Goal: Task Accomplishment & Management: Manage account settings

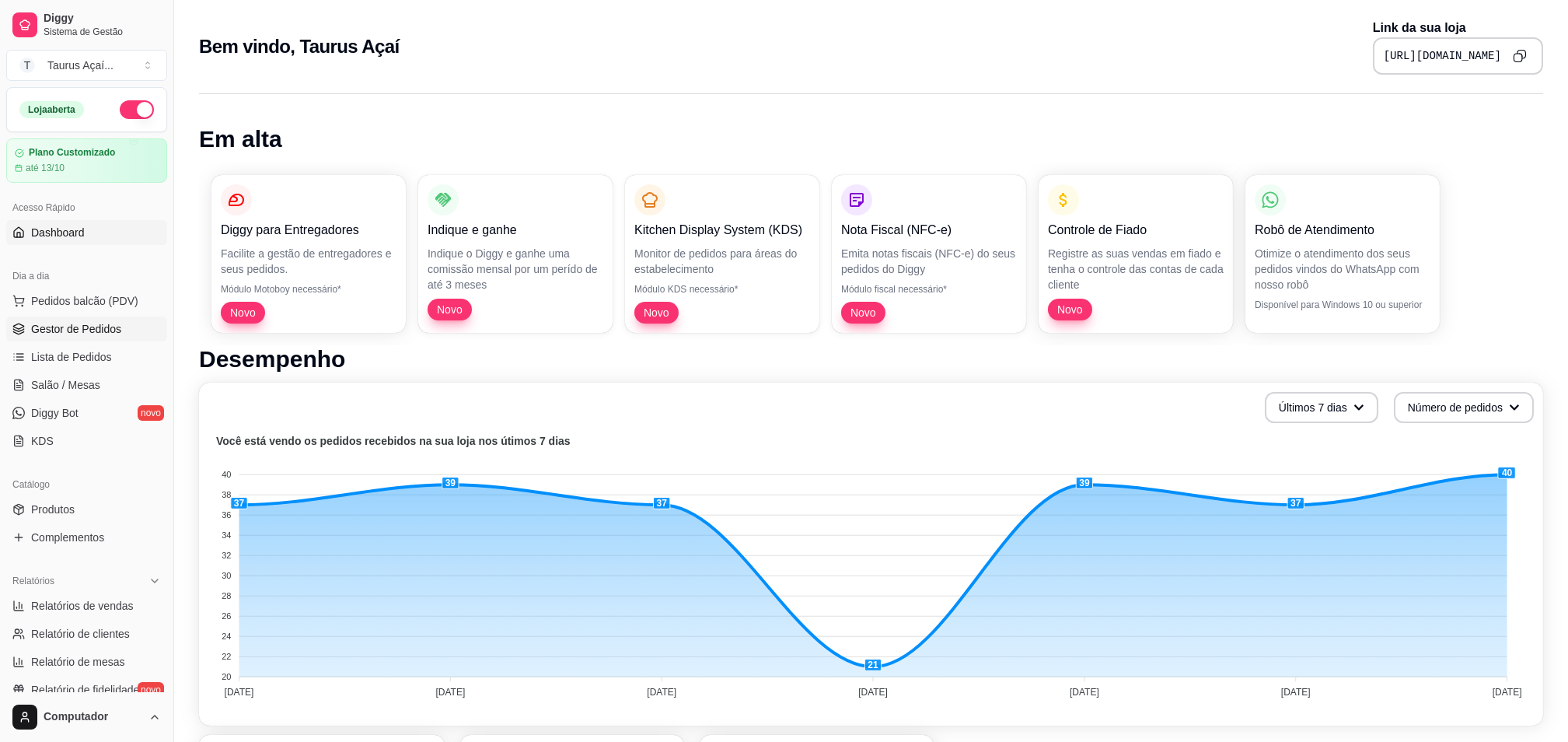
click at [92, 331] on span "Gestor de Pedidos" at bounding box center [76, 329] width 90 height 15
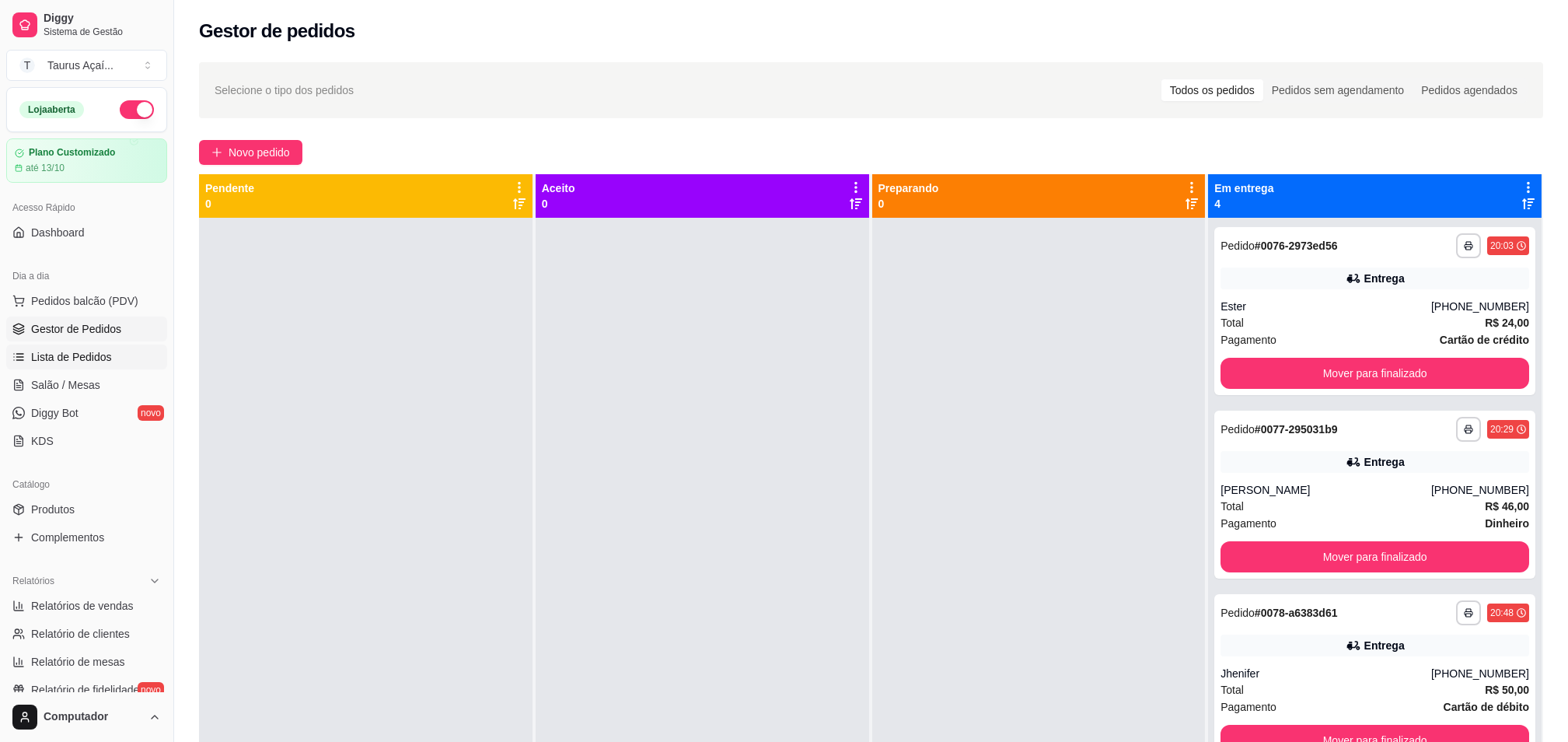
click at [101, 347] on link "Lista de Pedidos" at bounding box center [86, 357] width 161 height 25
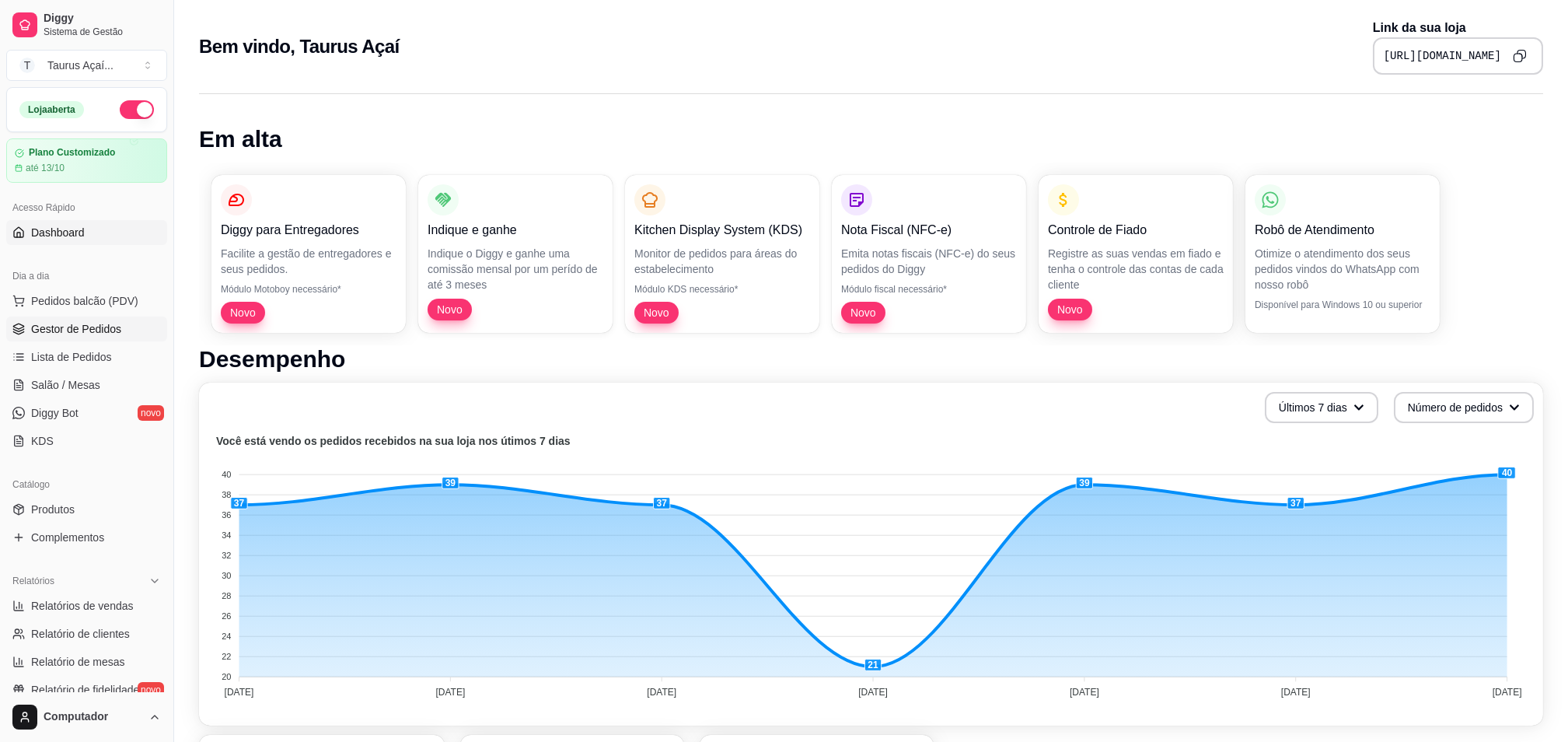
click at [106, 334] on span "Gestor de Pedidos" at bounding box center [76, 329] width 90 height 15
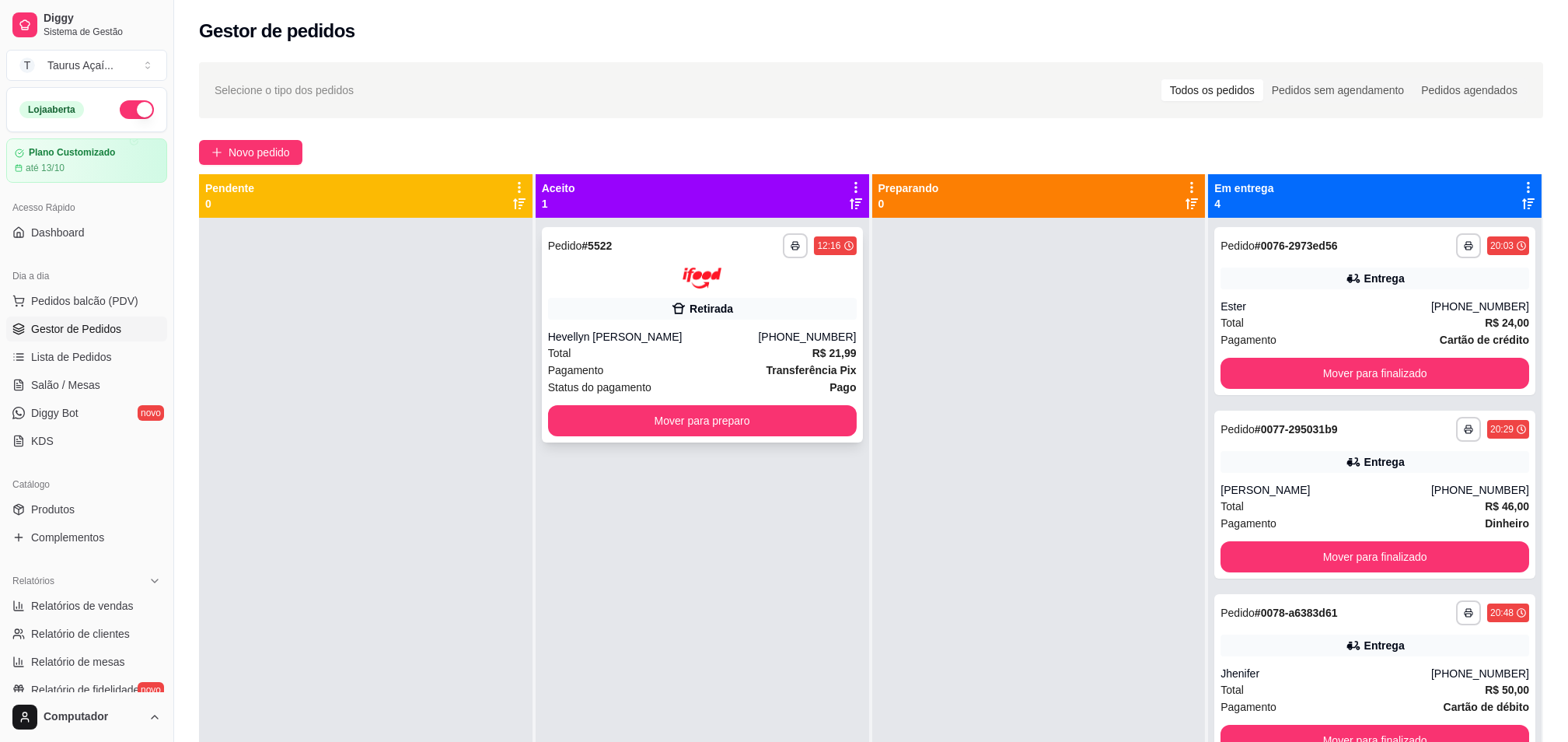
click at [817, 244] on div "12:16" at bounding box center [828, 245] width 24 height 12
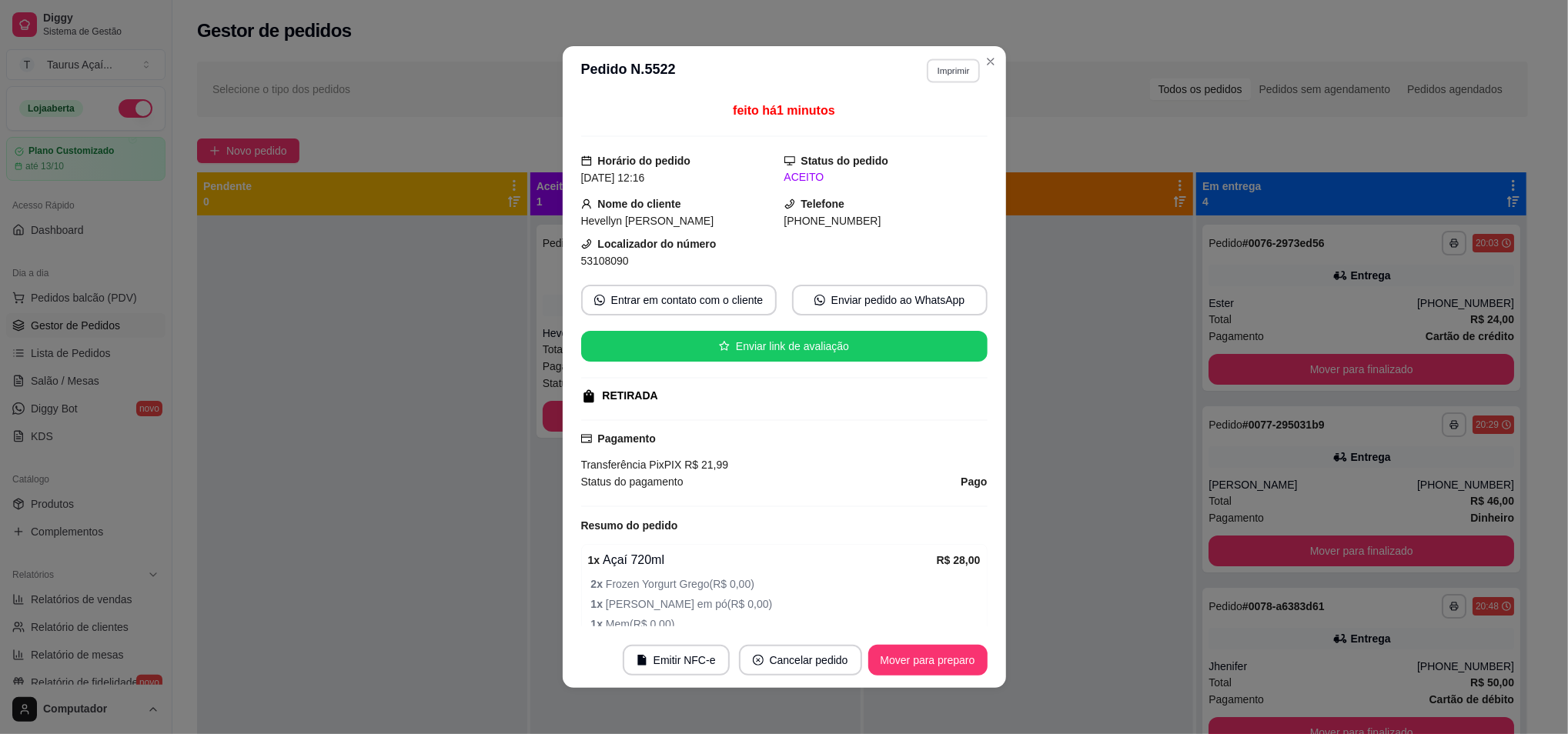
click at [934, 63] on button "Imprimir" at bounding box center [953, 70] width 53 height 24
click at [916, 124] on button "IMPRESSORA" at bounding box center [918, 125] width 108 height 24
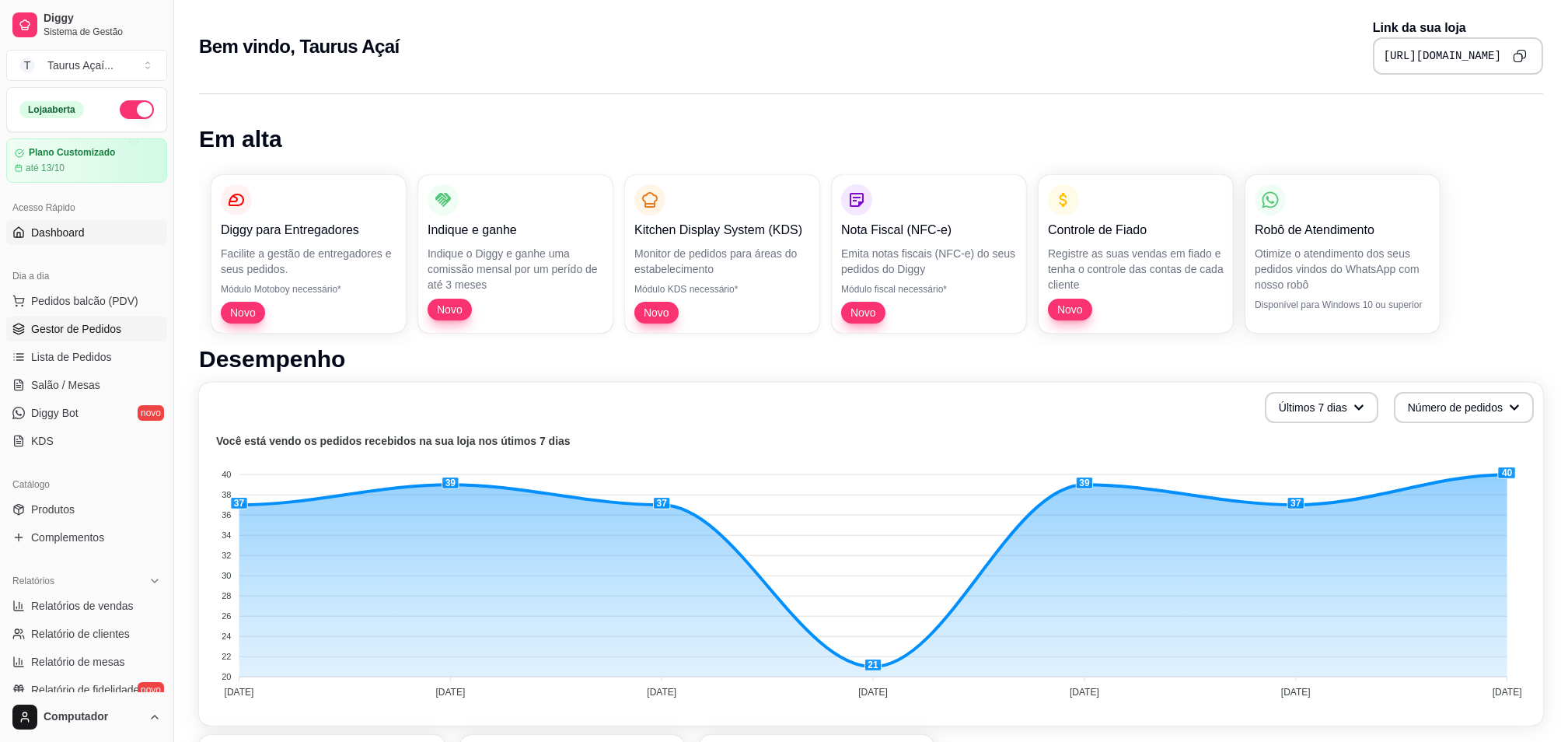
click at [81, 325] on span "Gestor de Pedidos" at bounding box center [76, 329] width 90 height 15
click at [70, 328] on span "Gestor de Pedidos" at bounding box center [76, 329] width 90 height 15
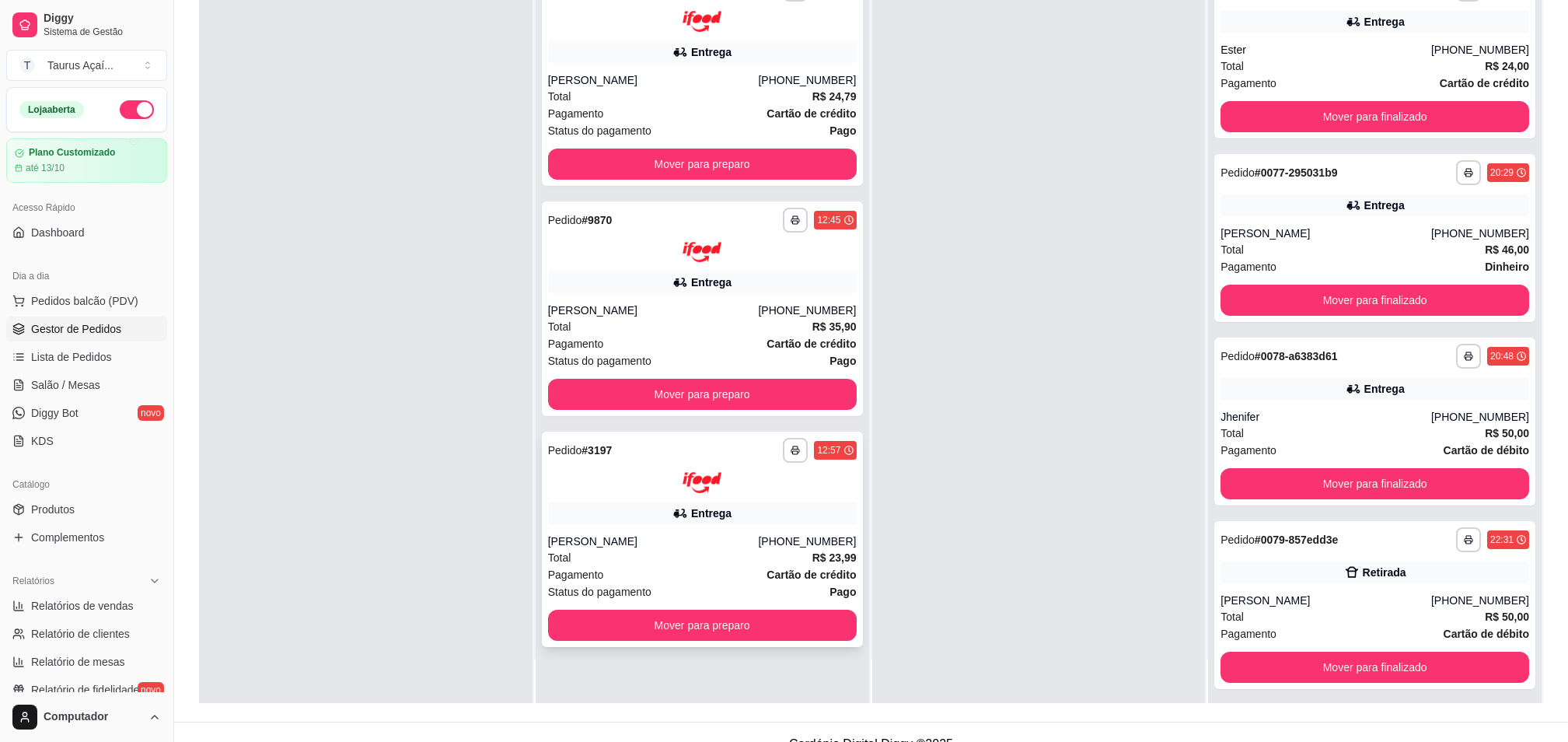
scroll to position [237, 0]
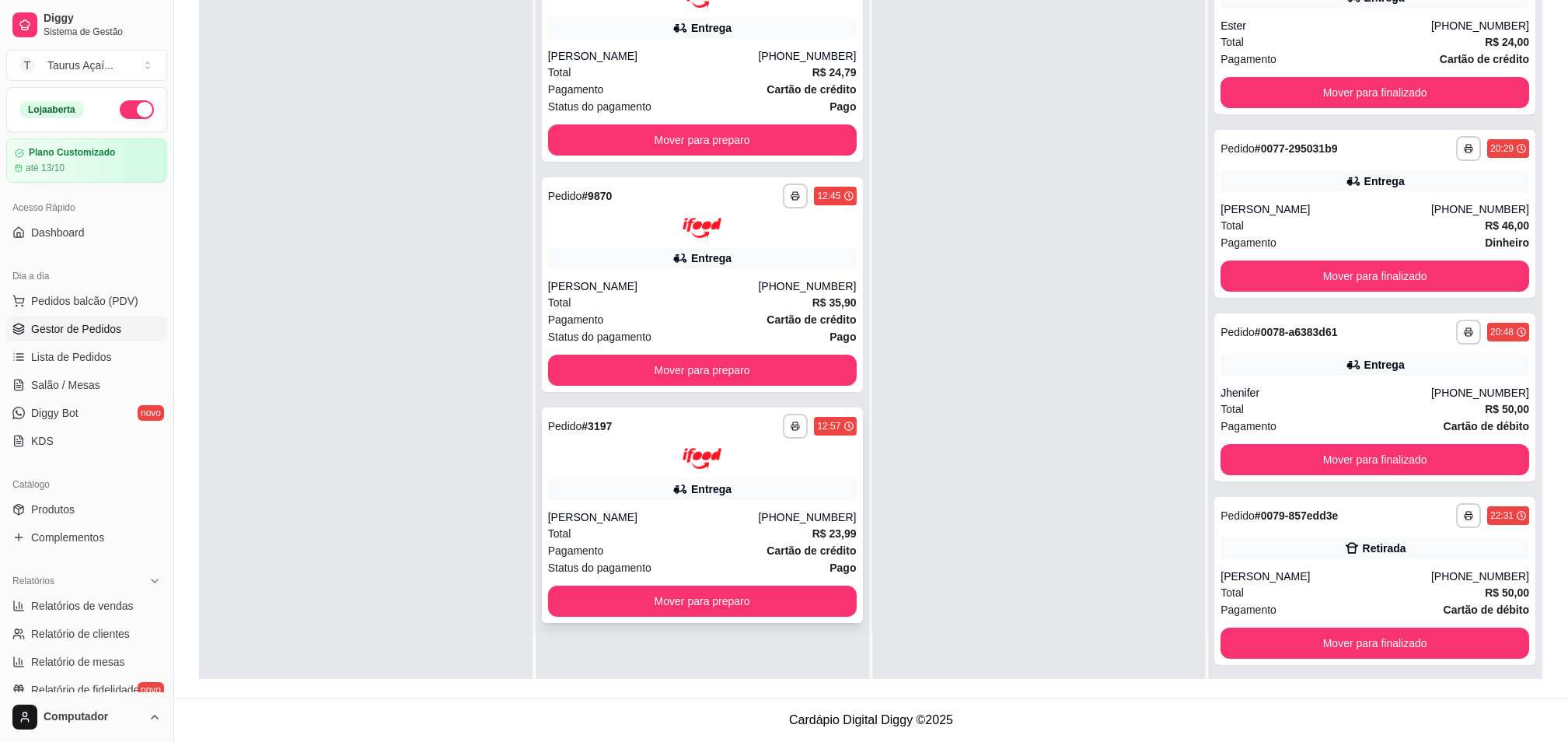
click at [711, 515] on div "[PERSON_NAME]" at bounding box center [653, 517] width 210 height 15
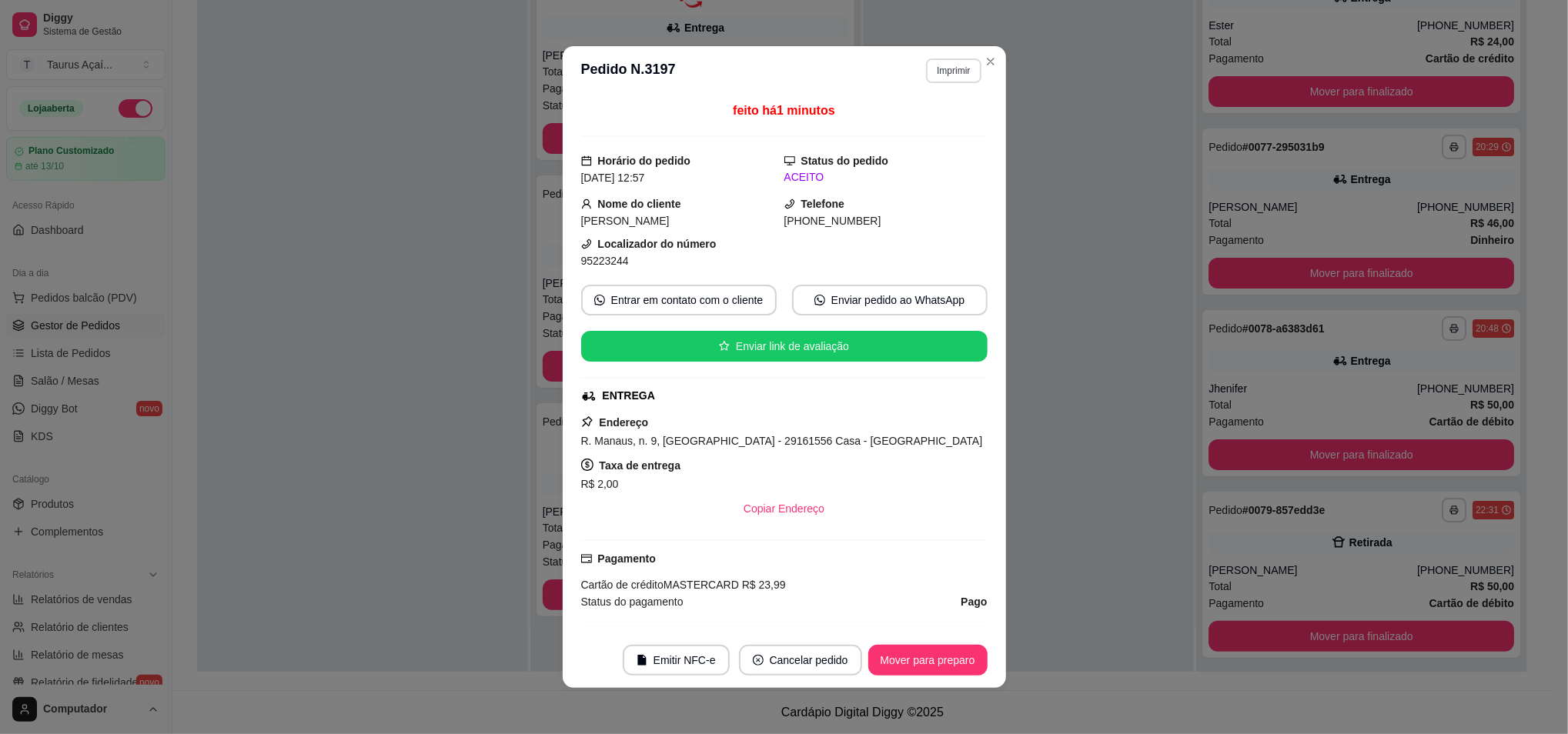
click at [939, 73] on button "Imprimir" at bounding box center [953, 70] width 55 height 25
click at [945, 71] on button "Imprimir" at bounding box center [953, 70] width 53 height 24
click at [951, 73] on button "Imprimir" at bounding box center [953, 70] width 55 height 25
click at [924, 122] on button "IMPRESSORA" at bounding box center [918, 125] width 111 height 25
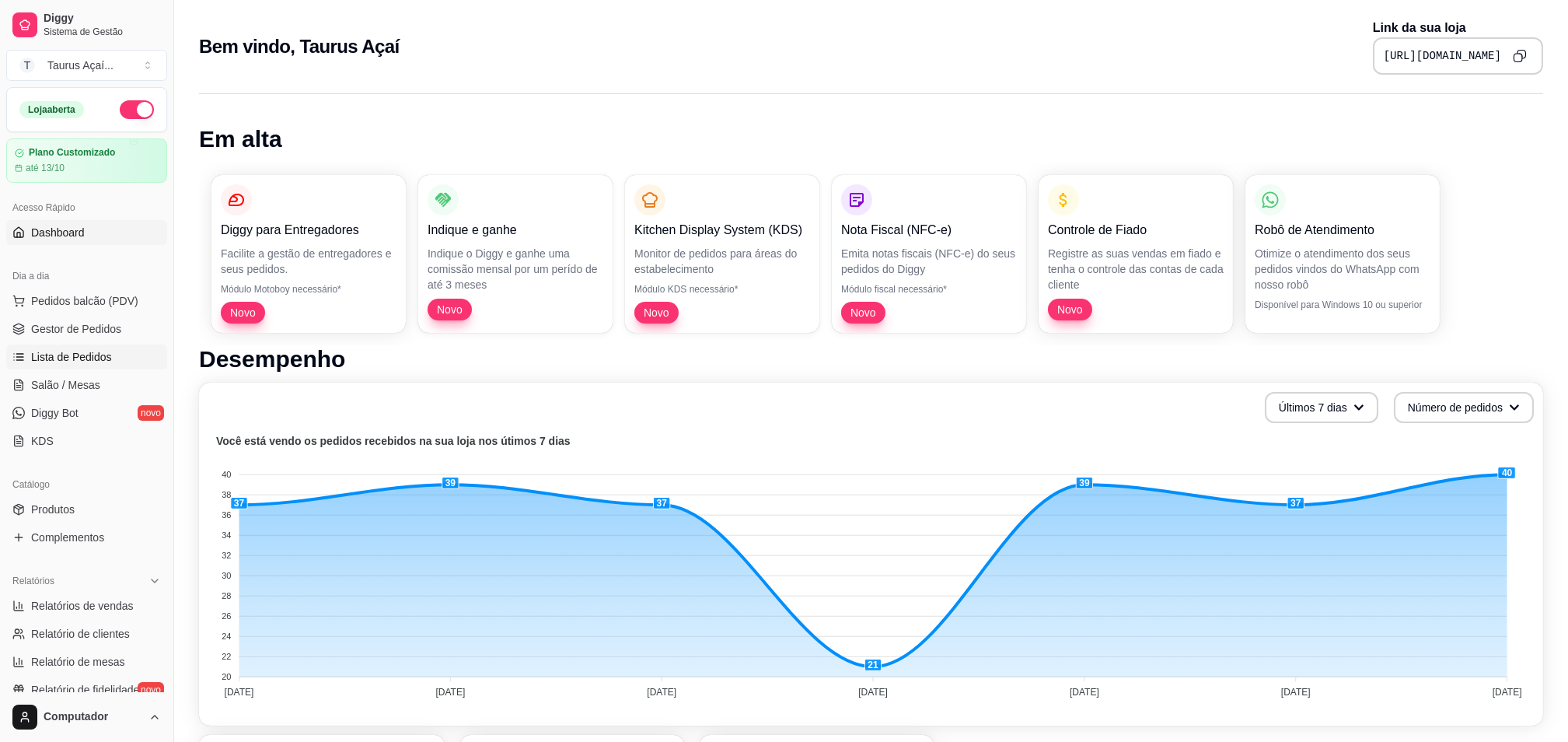
click at [72, 362] on span "Lista de Pedidos" at bounding box center [71, 356] width 81 height 15
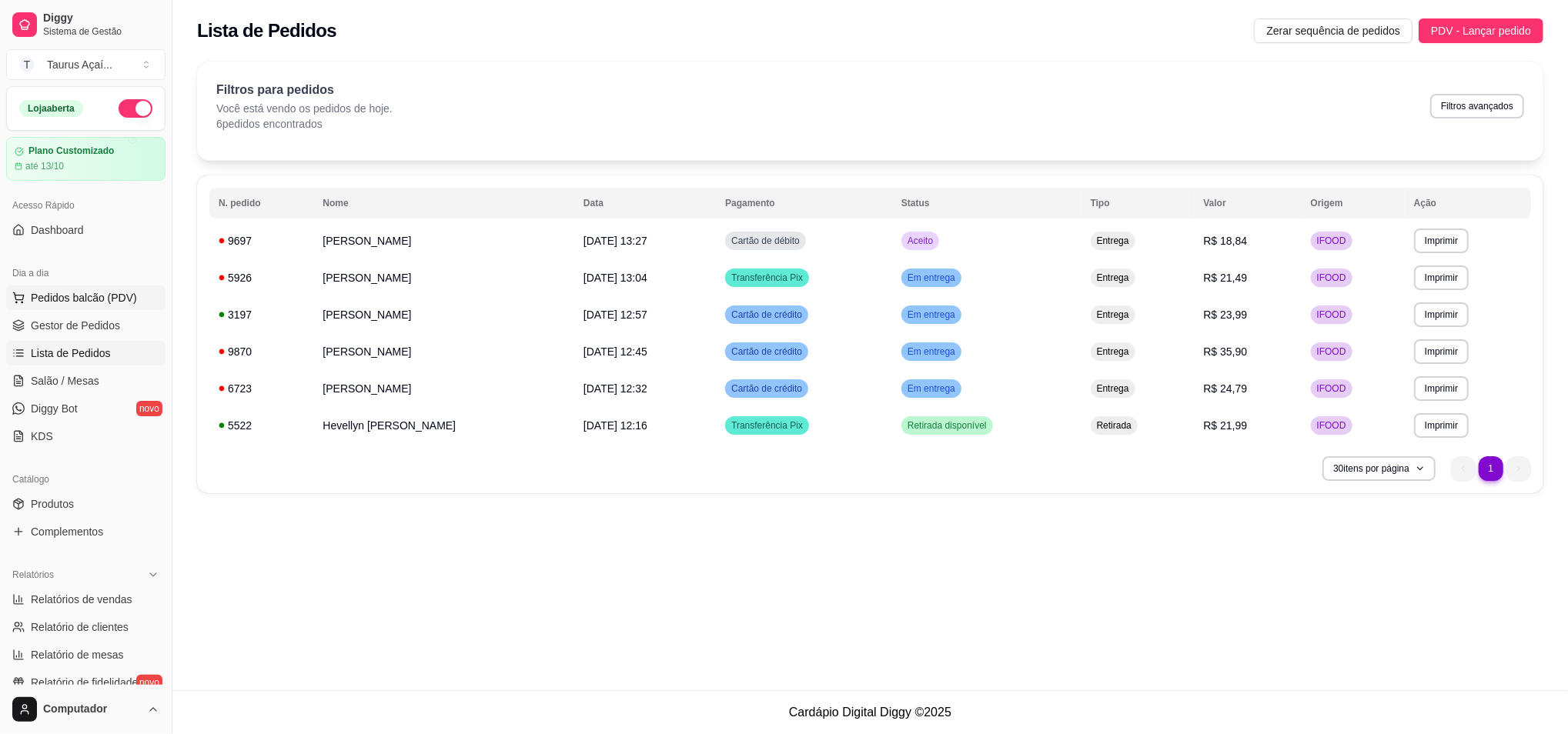
click at [67, 295] on span "Pedidos balcão (PDV)" at bounding box center [84, 298] width 107 height 15
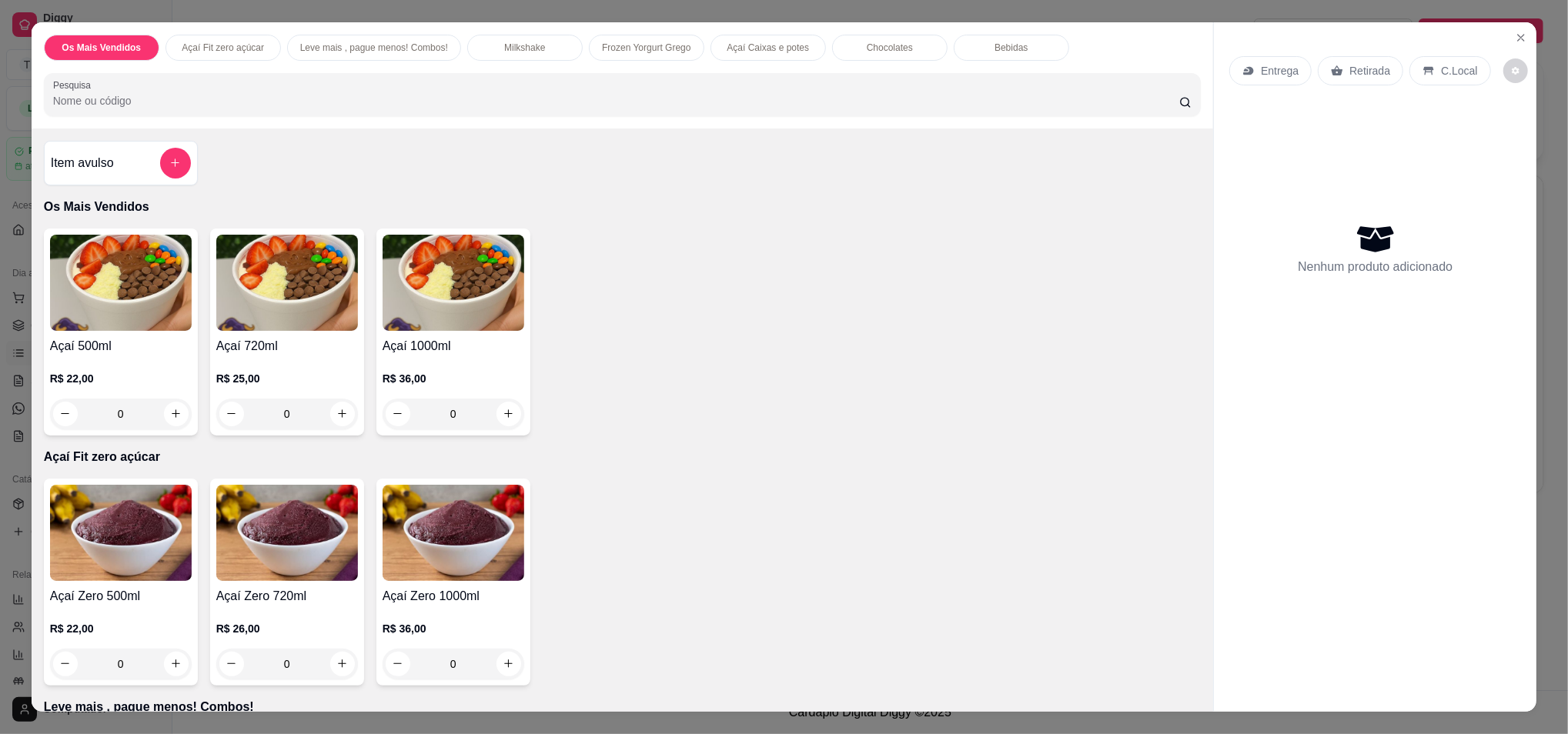
drag, startPoint x: 15, startPoint y: 388, endPoint x: 0, endPoint y: 383, distance: 15.8
click at [14, 388] on div "Os Mais Vendidos Açaí Fit zero açúcar Leve mais , pague menos! Combos! Milkshak…" at bounding box center [784, 367] width 1568 height 734
drag, startPoint x: 2, startPoint y: 382, endPoint x: 55, endPoint y: 213, distance: 177.1
click at [3, 382] on div "Os Mais Vendidos Açaí Fit zero açúcar Leve mais , pague menos! Combos! Milkshak…" at bounding box center [784, 367] width 1568 height 734
drag, startPoint x: 763, startPoint y: 165, endPoint x: 766, endPoint y: 177, distance: 12.4
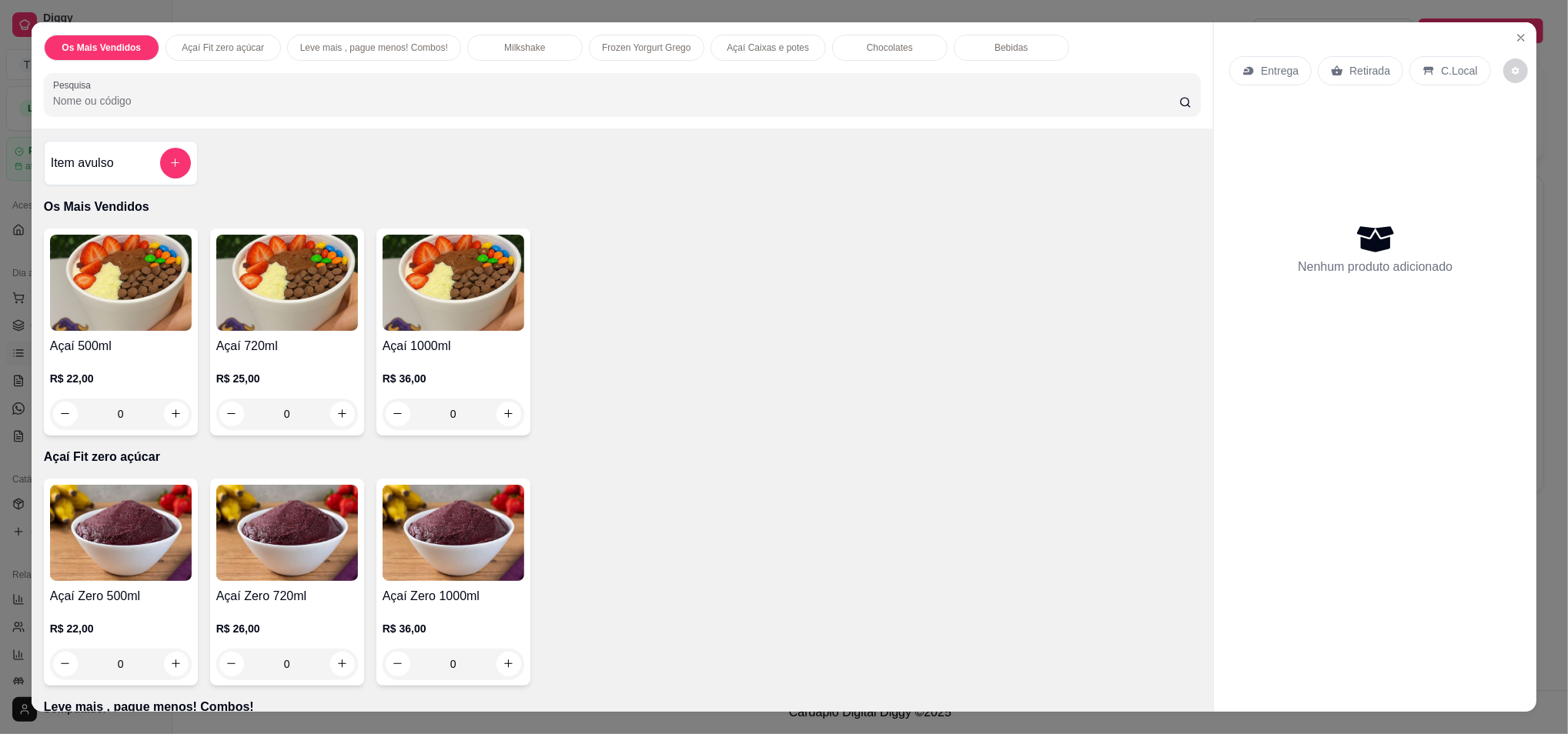
click at [766, 177] on div "Item avulso Os Mais Vendidos Açaí 500ml R$ 22,00 0 Açaí 720ml R$ 25,00 0 Açaí 1…" at bounding box center [622, 420] width 1182 height 584
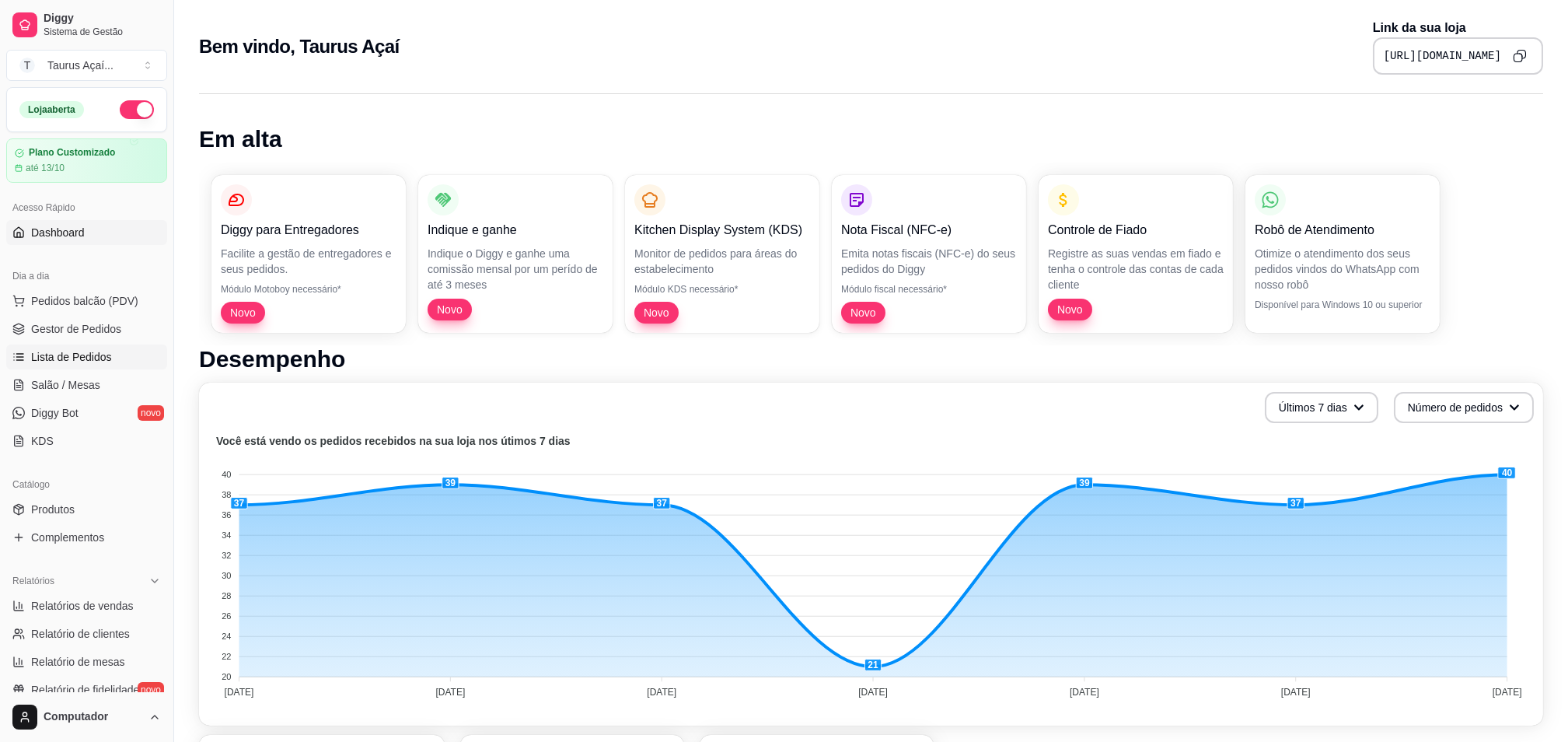
click at [91, 352] on span "Lista de Pedidos" at bounding box center [71, 356] width 81 height 15
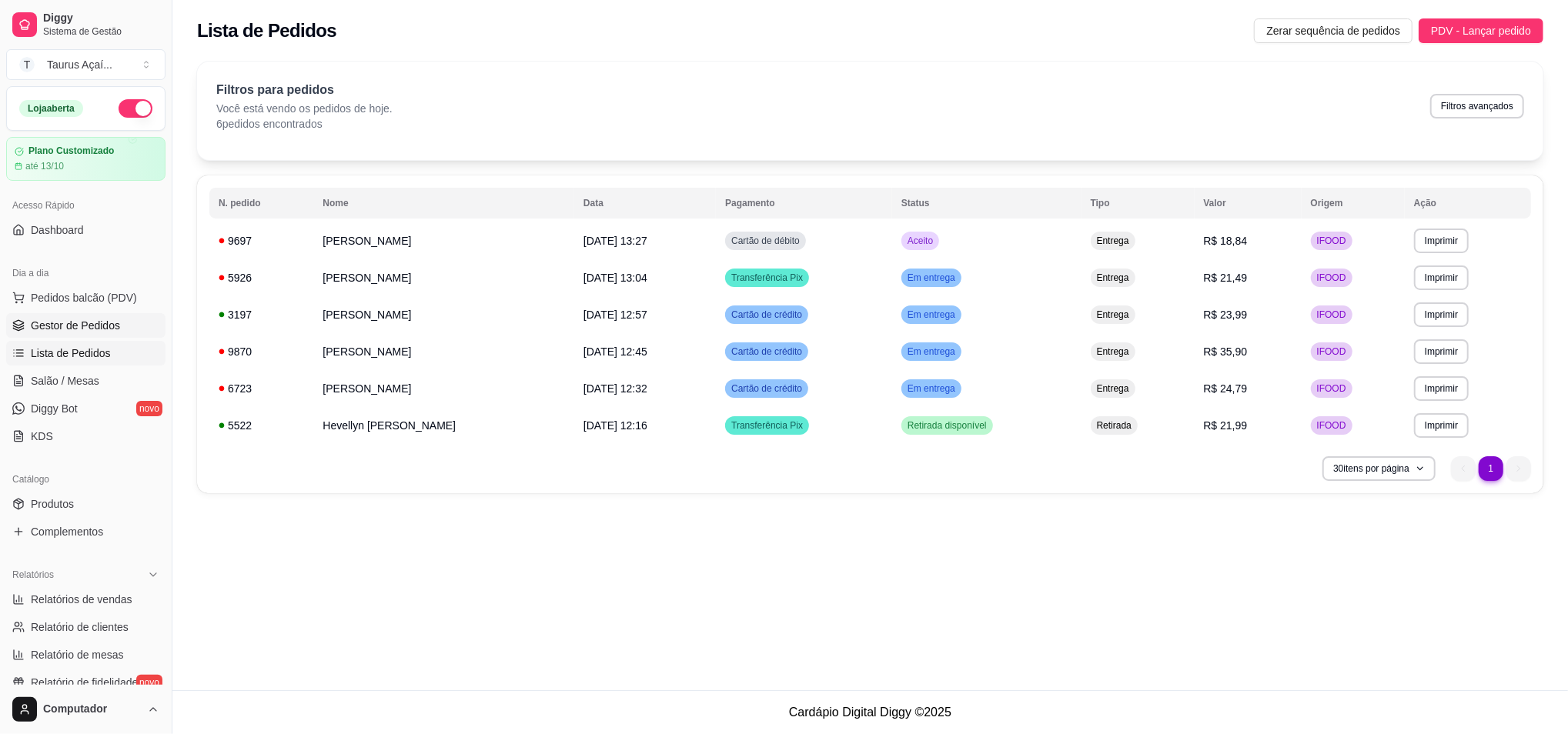
click at [90, 327] on span "Gestor de Pedidos" at bounding box center [75, 325] width 90 height 15
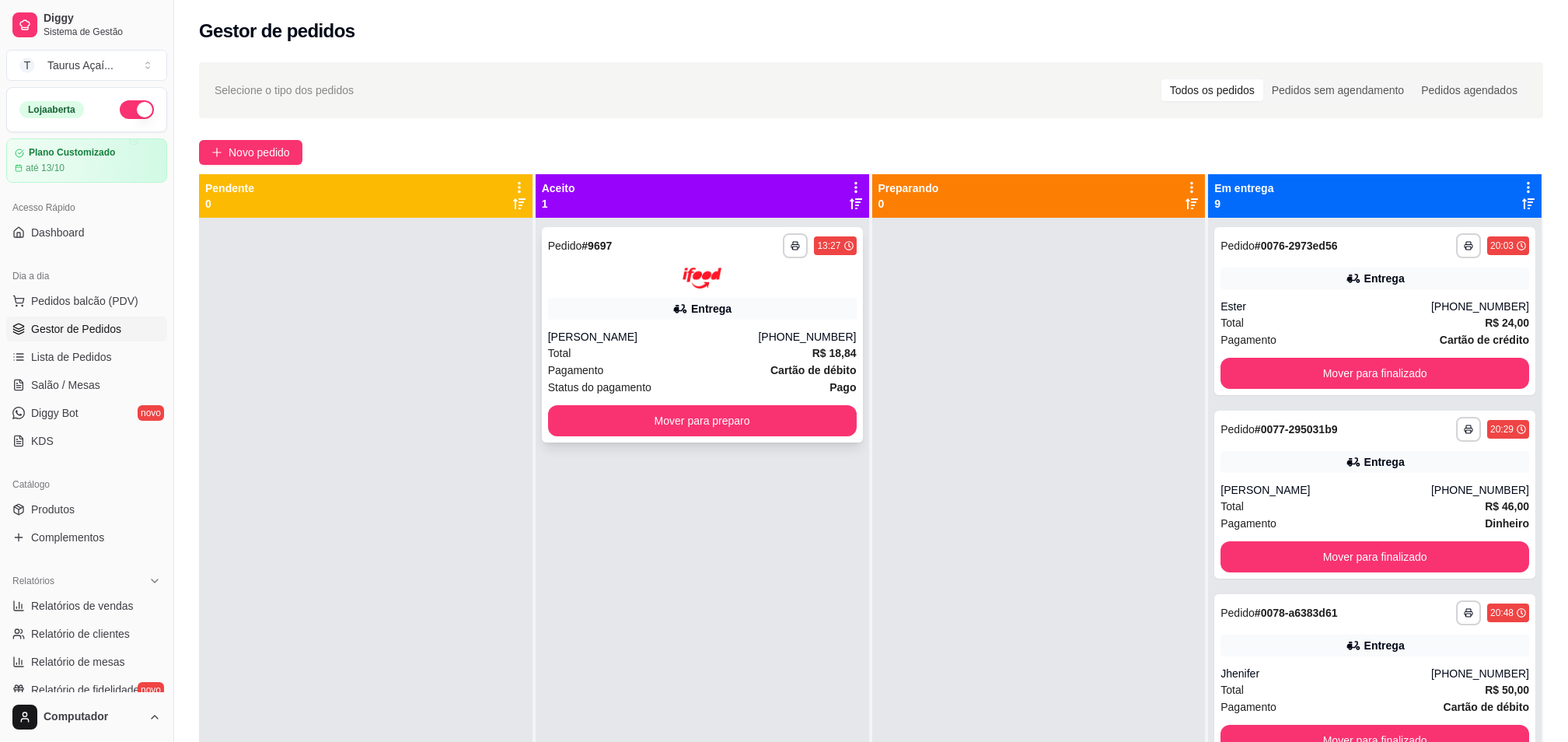
click at [636, 346] on div "Total R$ 18,84" at bounding box center [702, 353] width 309 height 17
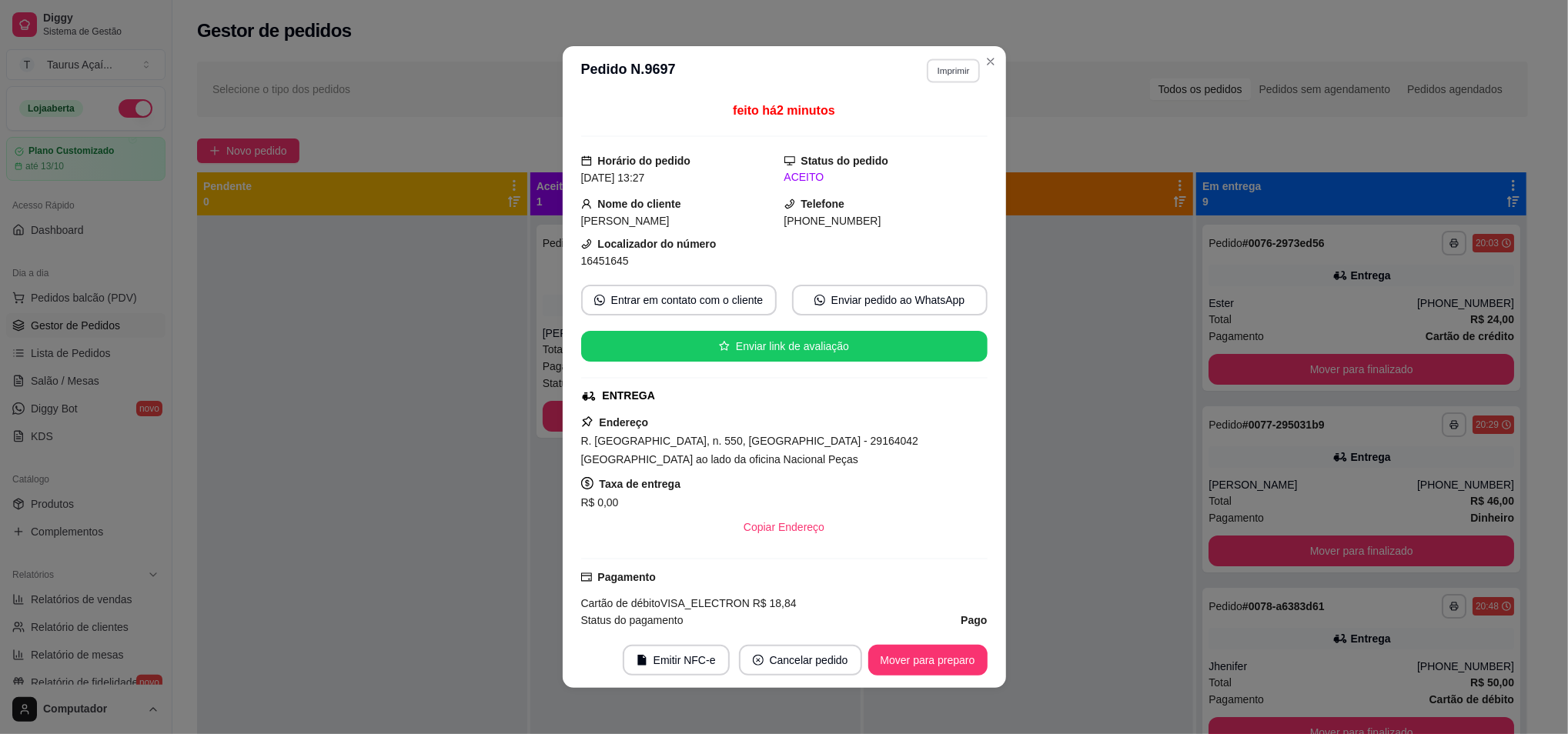
click at [937, 74] on button "Imprimir" at bounding box center [953, 70] width 53 height 24
click at [930, 129] on button "IMPRESSORA" at bounding box center [918, 125] width 111 height 25
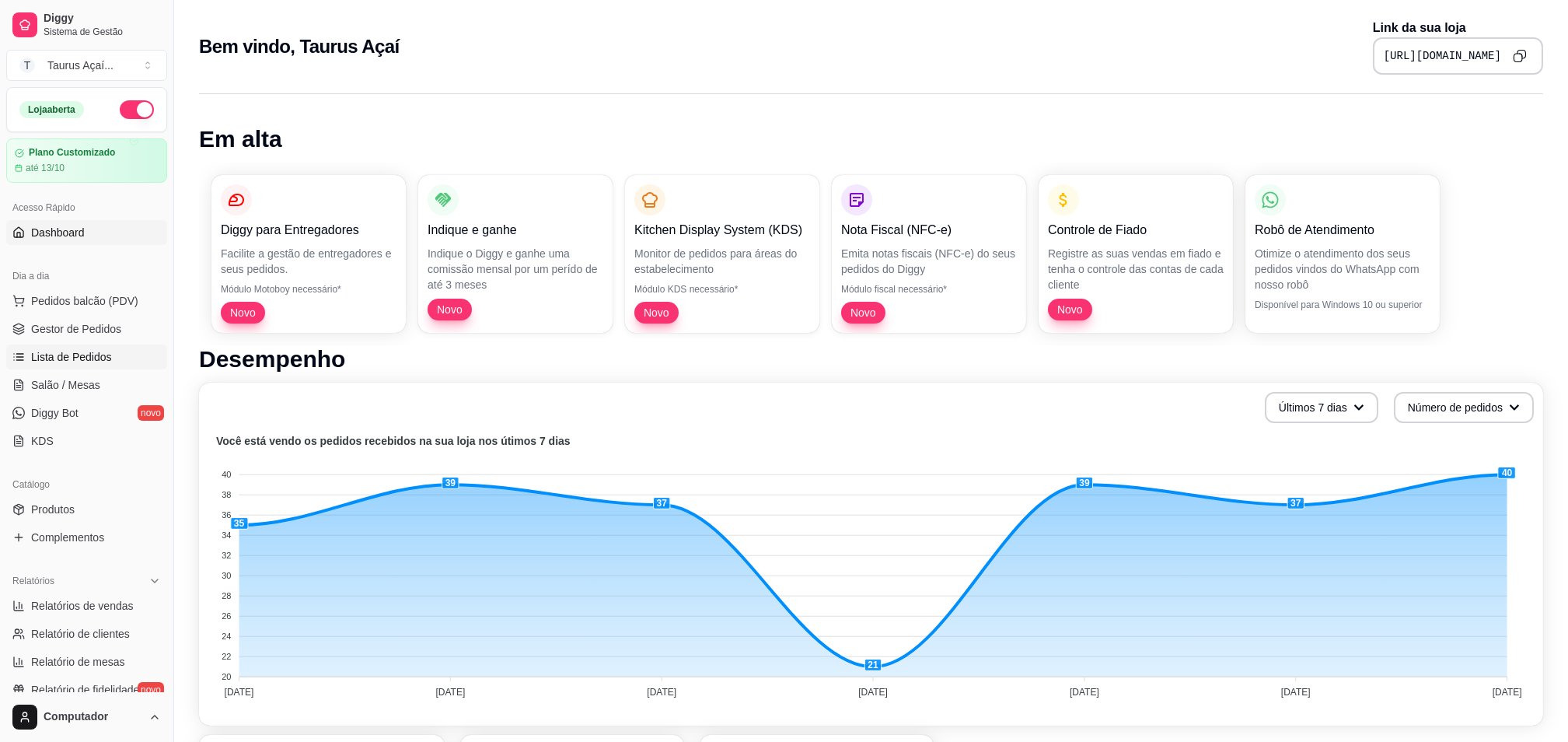
click at [69, 357] on span "Lista de Pedidos" at bounding box center [71, 356] width 81 height 15
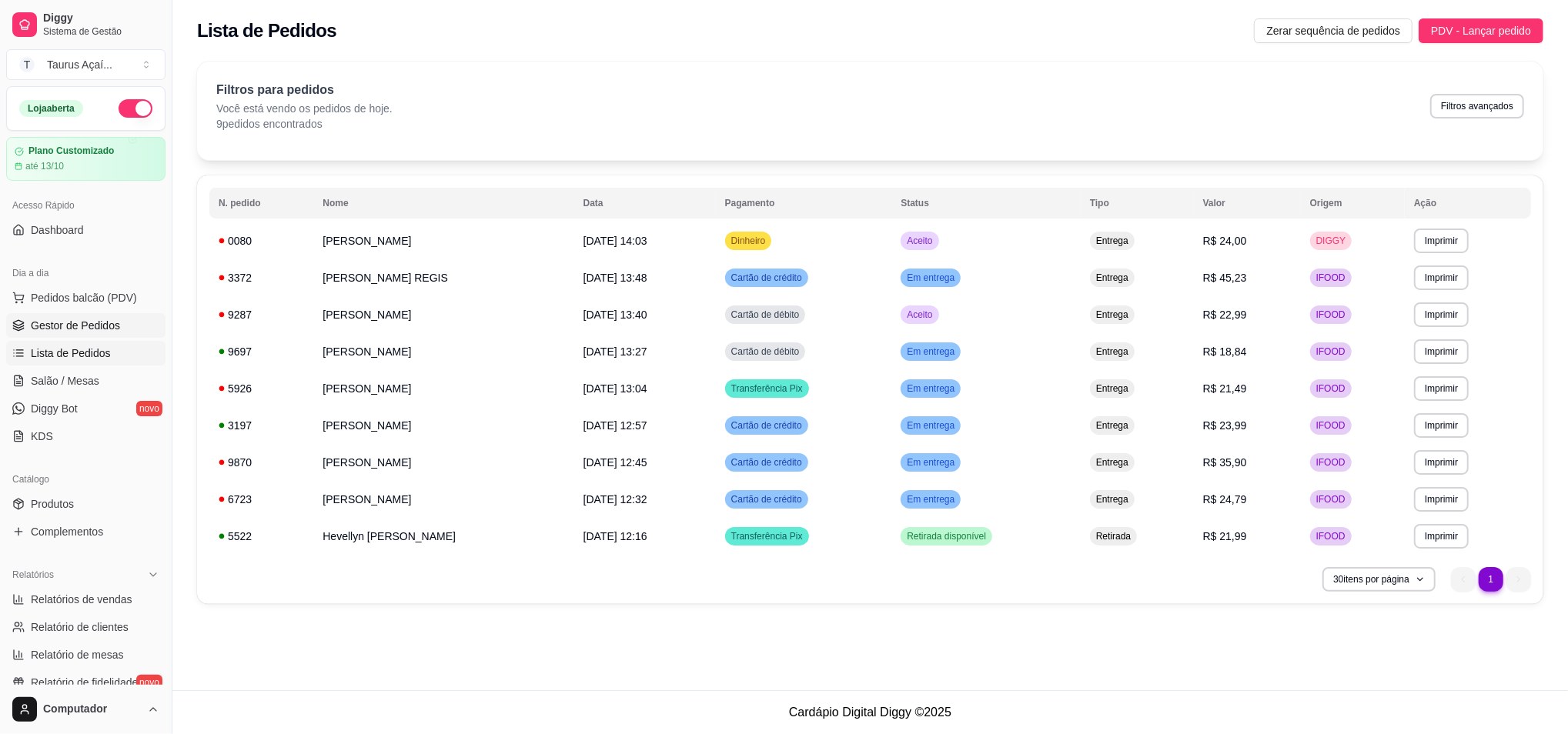
click at [67, 325] on span "Gestor de Pedidos" at bounding box center [75, 325] width 90 height 15
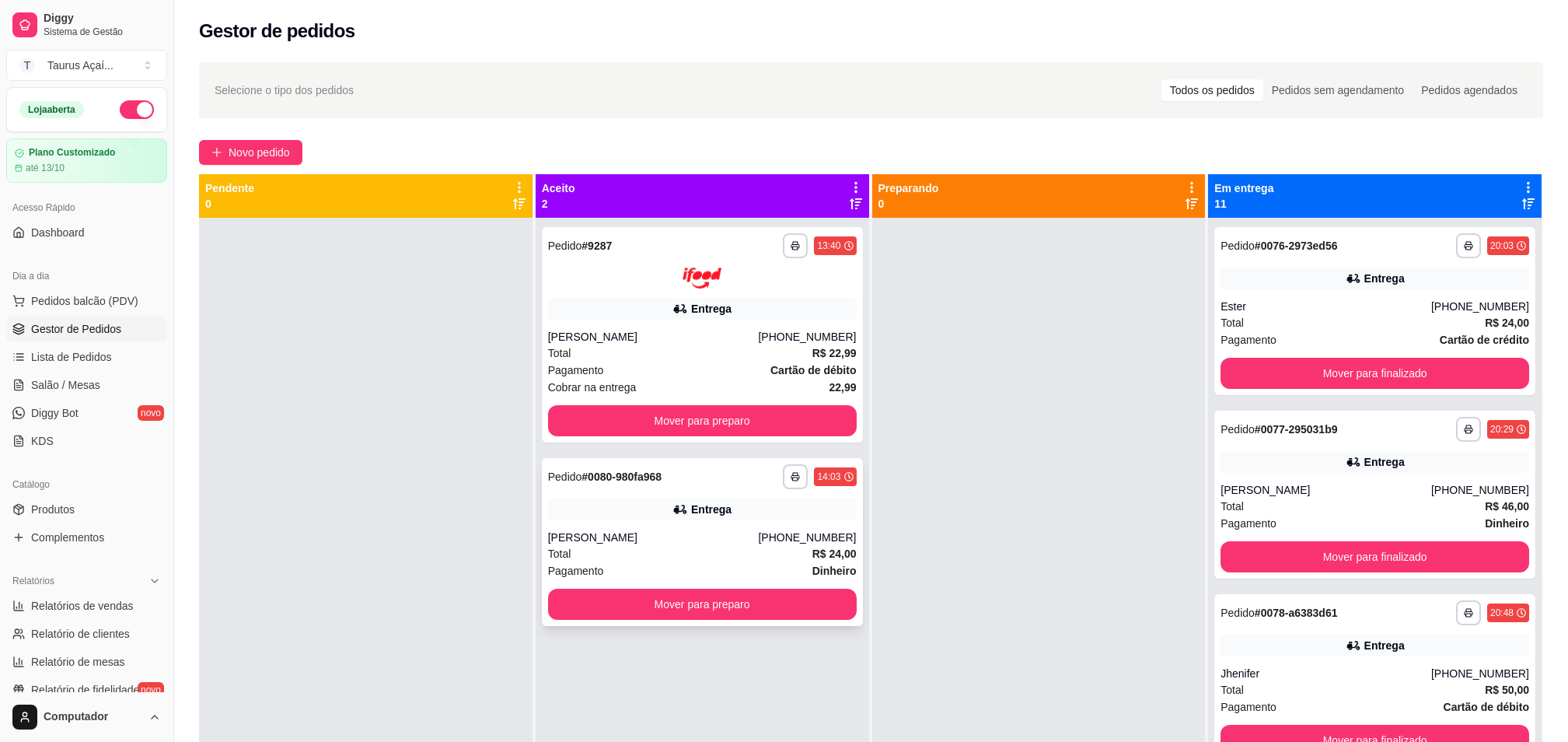
click at [655, 538] on div "[PERSON_NAME]" at bounding box center [653, 537] width 210 height 15
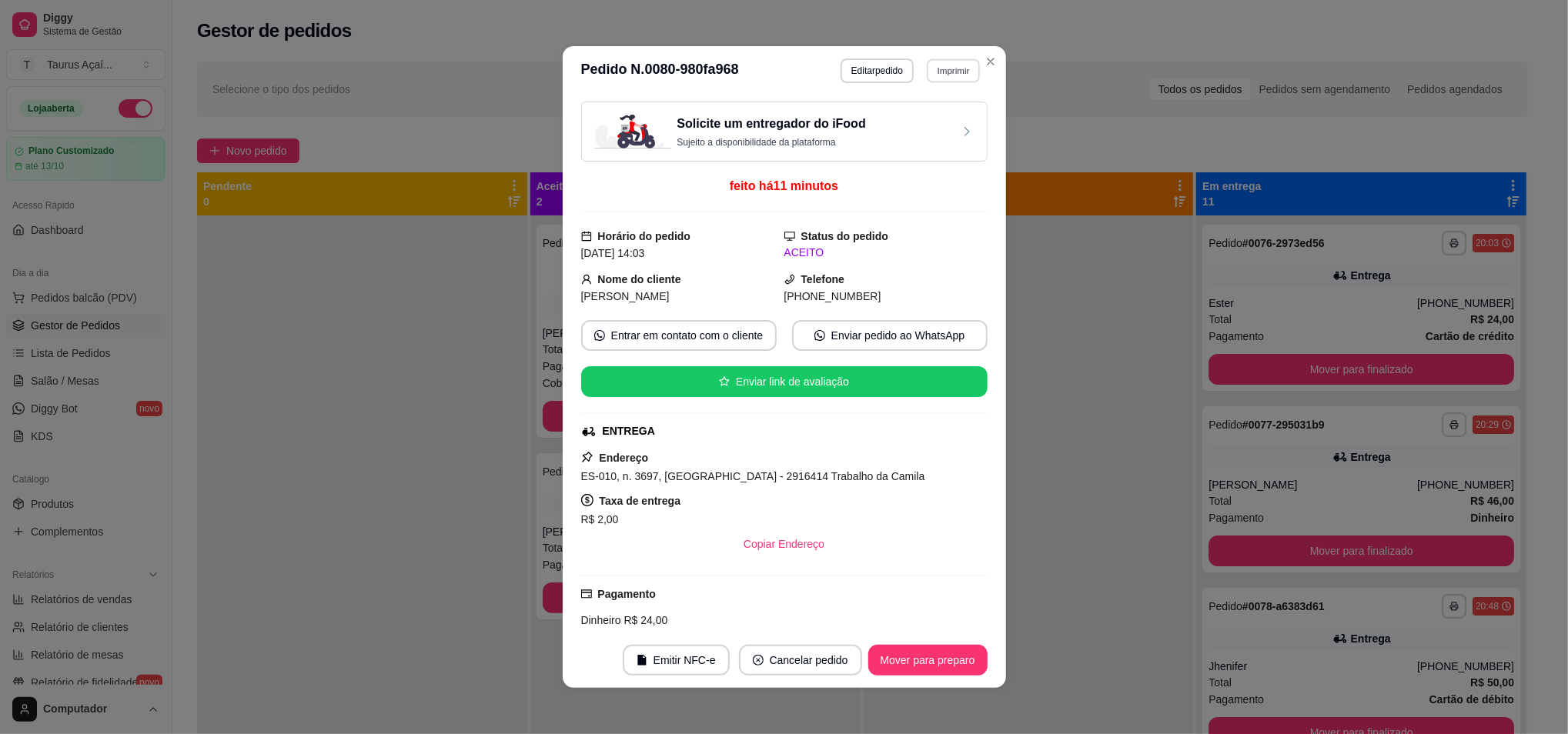
click at [943, 73] on button "Imprimir" at bounding box center [953, 70] width 53 height 24
click at [908, 128] on button "IMPRESSORA" at bounding box center [919, 125] width 111 height 25
